Goal: Complete application form

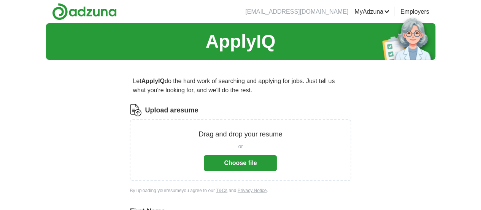
click at [228, 164] on button "Choose file" at bounding box center [240, 163] width 73 height 16
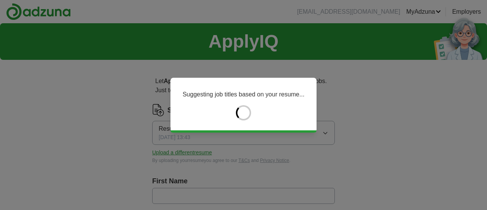
type input "*********"
type input "******"
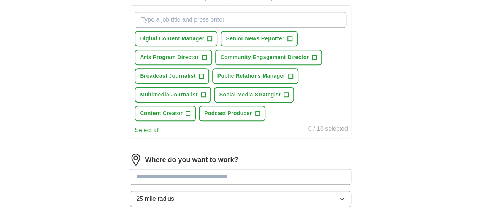
scroll to position [279, 0]
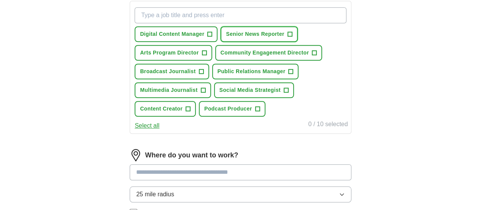
click at [298, 29] on button "Senior News Reporter +" at bounding box center [259, 34] width 77 height 16
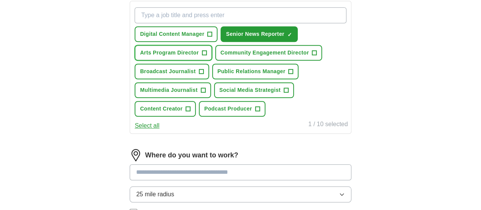
click at [207, 50] on span "+" at bounding box center [204, 52] width 5 height 5
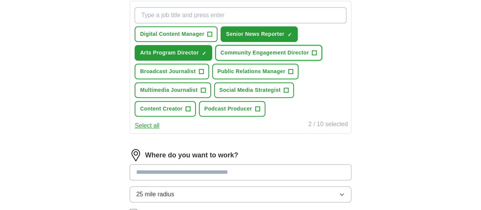
click at [312, 56] on span "+" at bounding box center [314, 53] width 5 height 6
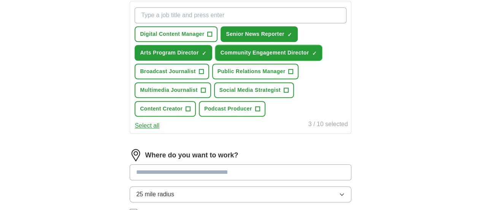
click at [0, 0] on span "×" at bounding box center [0, 0] width 0 height 0
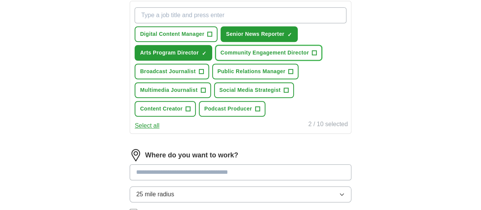
click at [312, 56] on span "+" at bounding box center [314, 53] width 5 height 6
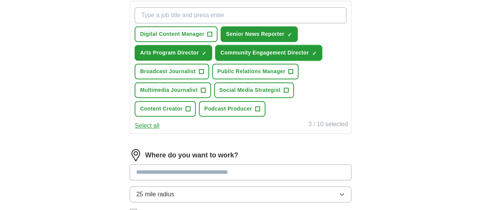
click at [0, 0] on span "×" at bounding box center [0, 0] width 0 height 0
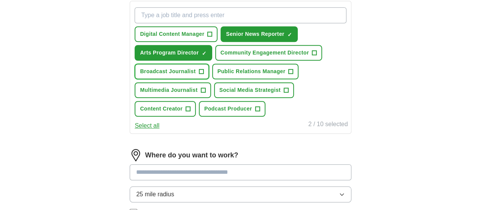
click at [204, 75] on span "+" at bounding box center [201, 72] width 5 height 6
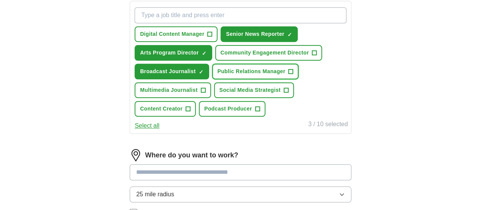
click at [261, 75] on span "Public Relations Manager" at bounding box center [252, 71] width 68 height 8
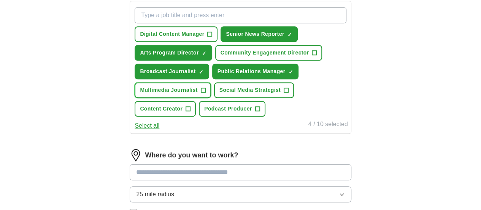
click at [198, 94] on span "Multimedia Journalist" at bounding box center [168, 90] width 57 height 8
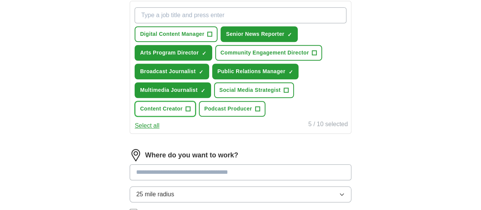
click at [183, 113] on span "Content Creator" at bounding box center [161, 109] width 43 height 8
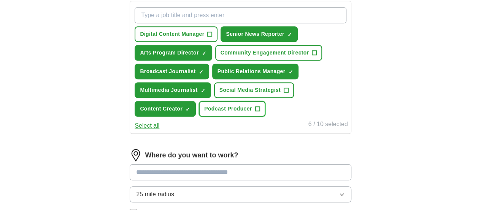
click at [252, 113] on span "Podcast Producer" at bounding box center [228, 109] width 48 height 8
click at [240, 57] on span "Community Engagement Director" at bounding box center [265, 53] width 89 height 8
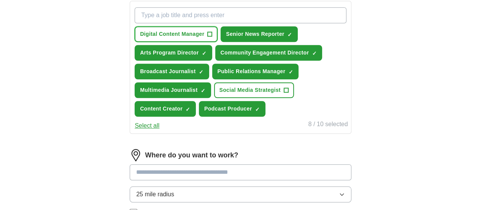
click at [204, 30] on span "Digital Content Manager" at bounding box center [172, 34] width 64 height 8
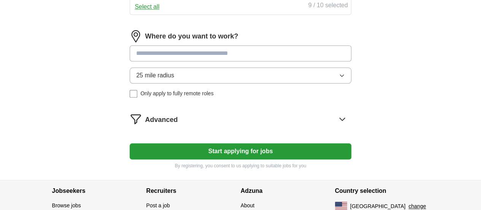
scroll to position [398, 0]
click at [259, 61] on input at bounding box center [240, 53] width 221 height 16
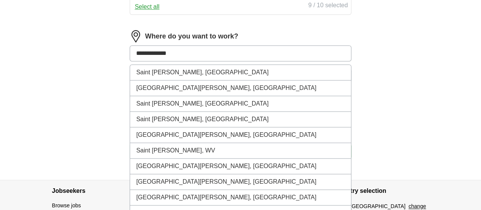
type input "**********"
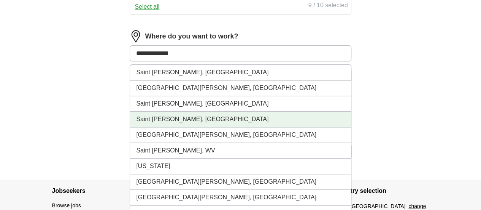
click at [182, 127] on li "Saint [PERSON_NAME], [GEOGRAPHIC_DATA]" at bounding box center [240, 120] width 221 height 16
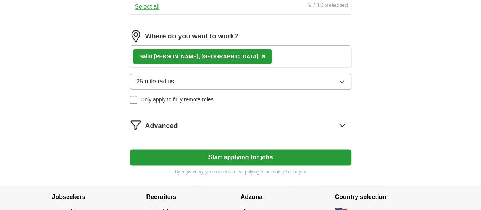
click at [234, 67] on div "Saint [PERSON_NAME], [GEOGRAPHIC_DATA] ×" at bounding box center [240, 56] width 221 height 22
click at [340, 83] on icon "button" at bounding box center [341, 82] width 3 height 2
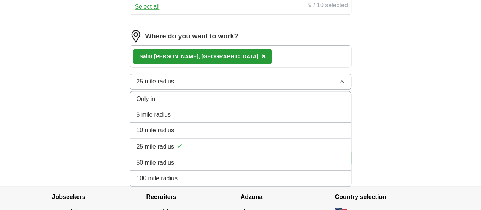
click at [298, 186] on li "100 mile radius" at bounding box center [240, 178] width 221 height 16
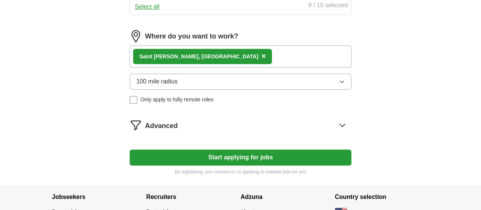
click at [336, 131] on icon at bounding box center [342, 125] width 12 height 12
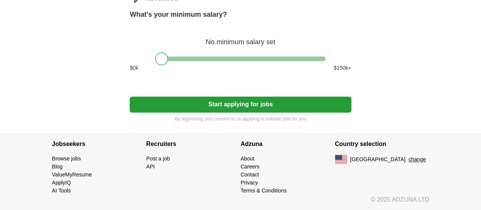
scroll to position [542, 0]
click at [226, 104] on button "Start applying for jobs" at bounding box center [240, 104] width 221 height 16
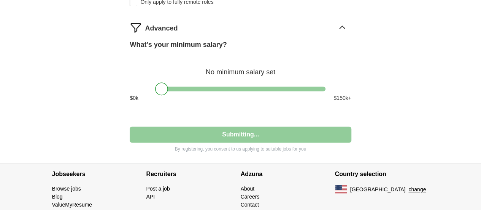
select select "**"
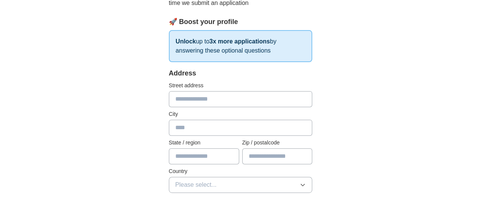
scroll to position [124, 0]
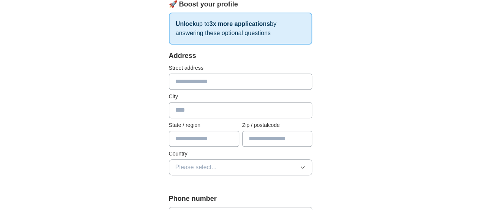
click at [273, 80] on input "text" at bounding box center [241, 81] width 144 height 16
type input "**********"
type input "**"
type input "*****"
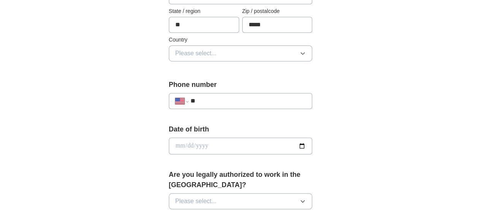
scroll to position [240, 0]
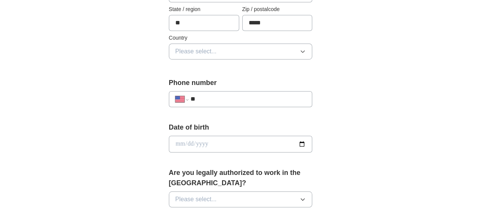
click at [306, 49] on icon "button" at bounding box center [303, 51] width 6 height 6
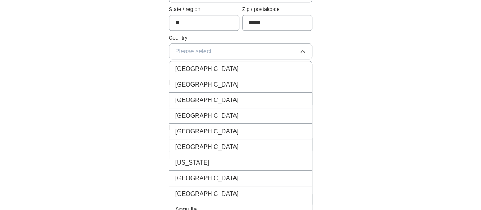
click at [303, 80] on div "United States" at bounding box center [240, 84] width 131 height 9
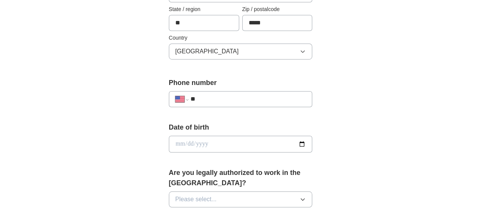
click at [292, 101] on input "**" at bounding box center [249, 98] width 116 height 9
type input "**********"
click at [169, 137] on input "date" at bounding box center [241, 143] width 144 height 17
type input "**********"
click at [306, 196] on icon "button" at bounding box center [303, 199] width 6 height 6
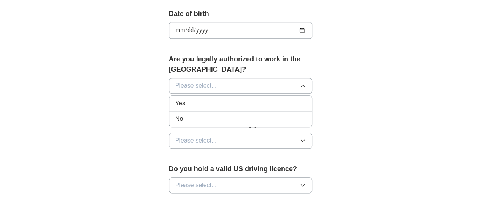
scroll to position [357, 0]
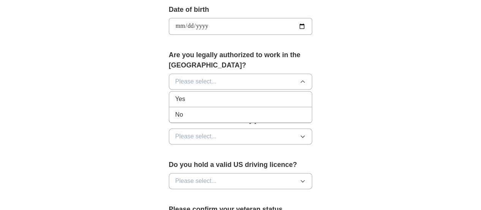
click at [264, 94] on div "Yes" at bounding box center [240, 98] width 131 height 9
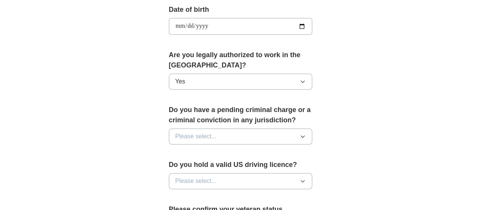
click at [313, 128] on button "Please select..." at bounding box center [241, 136] width 144 height 16
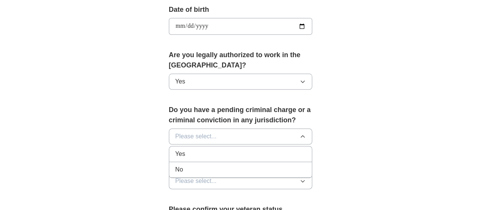
click at [306, 165] on div "No" at bounding box center [240, 169] width 131 height 9
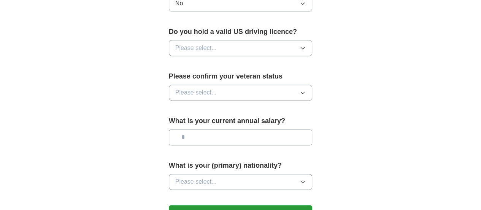
scroll to position [490, 0]
click at [306, 45] on icon "button" at bounding box center [303, 48] width 6 height 6
click at [300, 61] on div "Yes" at bounding box center [240, 65] width 131 height 9
click at [306, 89] on icon "button" at bounding box center [303, 92] width 6 height 6
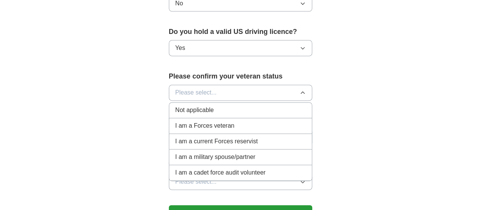
click at [304, 105] on div "Not applicable" at bounding box center [240, 109] width 131 height 9
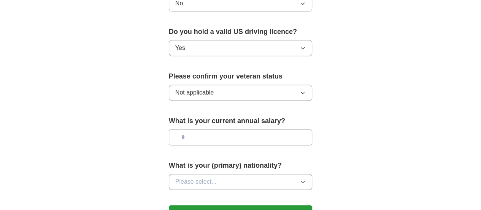
click at [313, 129] on input "text" at bounding box center [241, 137] width 144 height 16
type input "**"
type input "*******"
click at [306, 178] on icon "button" at bounding box center [303, 181] width 6 height 6
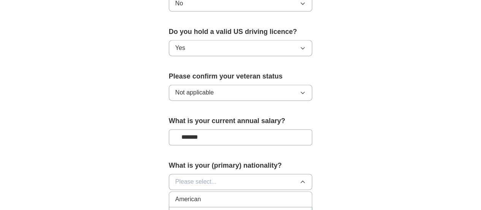
click at [301, 194] on div "American" at bounding box center [240, 198] width 131 height 9
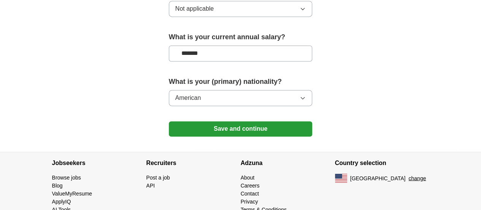
scroll to position [579, 0]
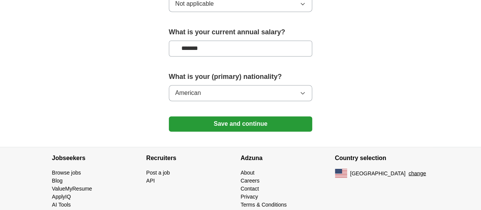
click at [258, 116] on button "Save and continue" at bounding box center [241, 123] width 144 height 15
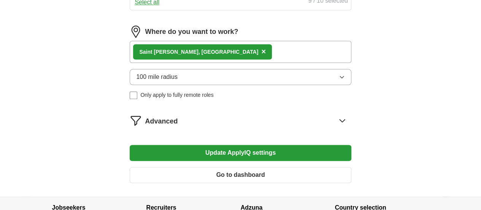
scroll to position [482, 0]
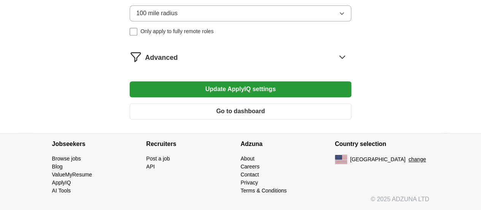
click at [336, 56] on icon at bounding box center [342, 57] width 12 height 12
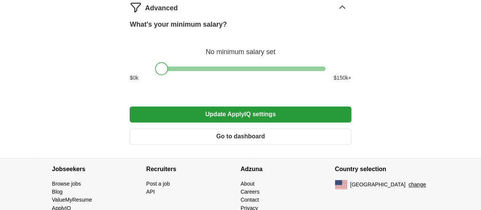
scroll to position [557, 0]
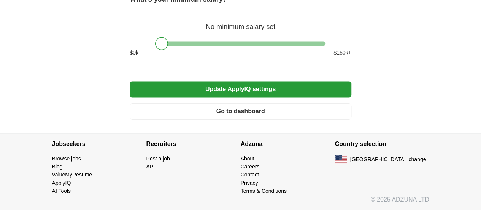
click at [250, 114] on button "Go to dashboard" at bounding box center [240, 111] width 221 height 16
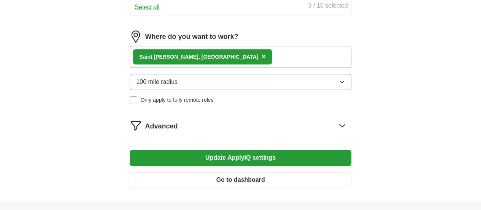
scroll to position [408, 0]
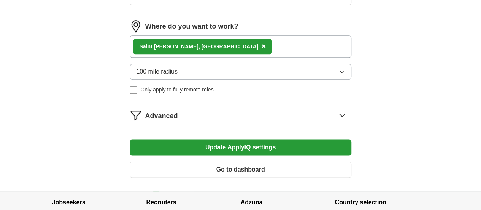
click at [339, 75] on icon "button" at bounding box center [342, 72] width 6 height 6
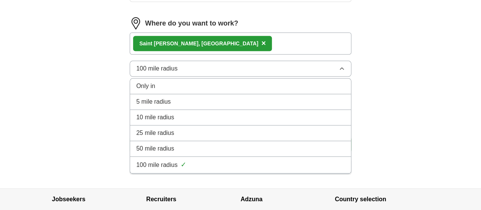
scroll to position [410, 0]
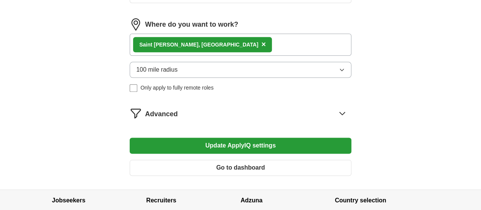
click at [255, 56] on div "Saint [PERSON_NAME], [GEOGRAPHIC_DATA] ×" at bounding box center [240, 44] width 221 height 22
click at [236, 56] on div "Saint [PERSON_NAME], [GEOGRAPHIC_DATA] ×" at bounding box center [240, 44] width 221 height 22
click at [261, 48] on span "×" at bounding box center [263, 44] width 5 height 8
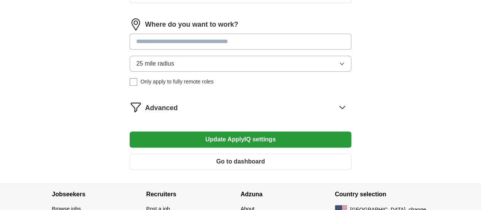
click at [204, 49] on input at bounding box center [240, 41] width 221 height 16
type input "****"
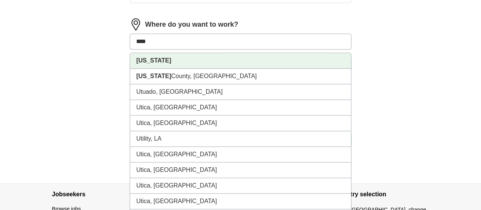
click at [201, 69] on li "[US_STATE]" at bounding box center [240, 61] width 221 height 16
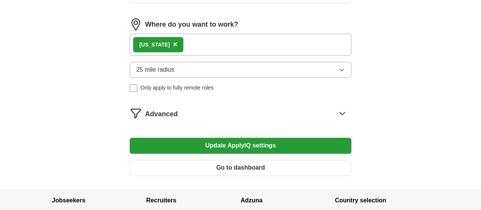
click at [339, 73] on icon "button" at bounding box center [342, 70] width 6 height 6
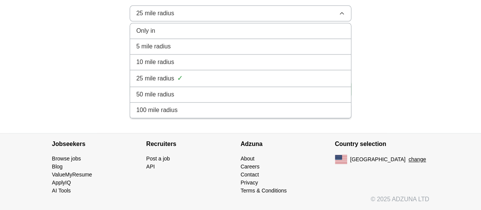
scroll to position [519, 0]
click at [175, 111] on span "100 mile radius" at bounding box center [156, 109] width 41 height 9
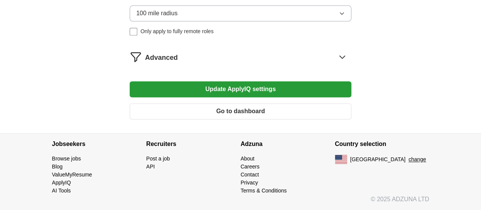
click at [272, 89] on button "Update ApplyIQ settings" at bounding box center [240, 89] width 221 height 16
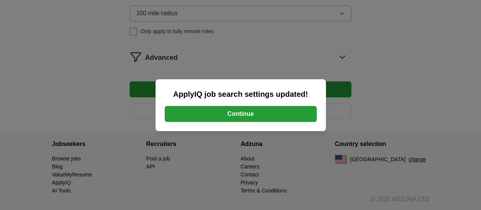
click at [250, 110] on button "Continue" at bounding box center [241, 114] width 152 height 16
